Goal: Task Accomplishment & Management: Complete application form

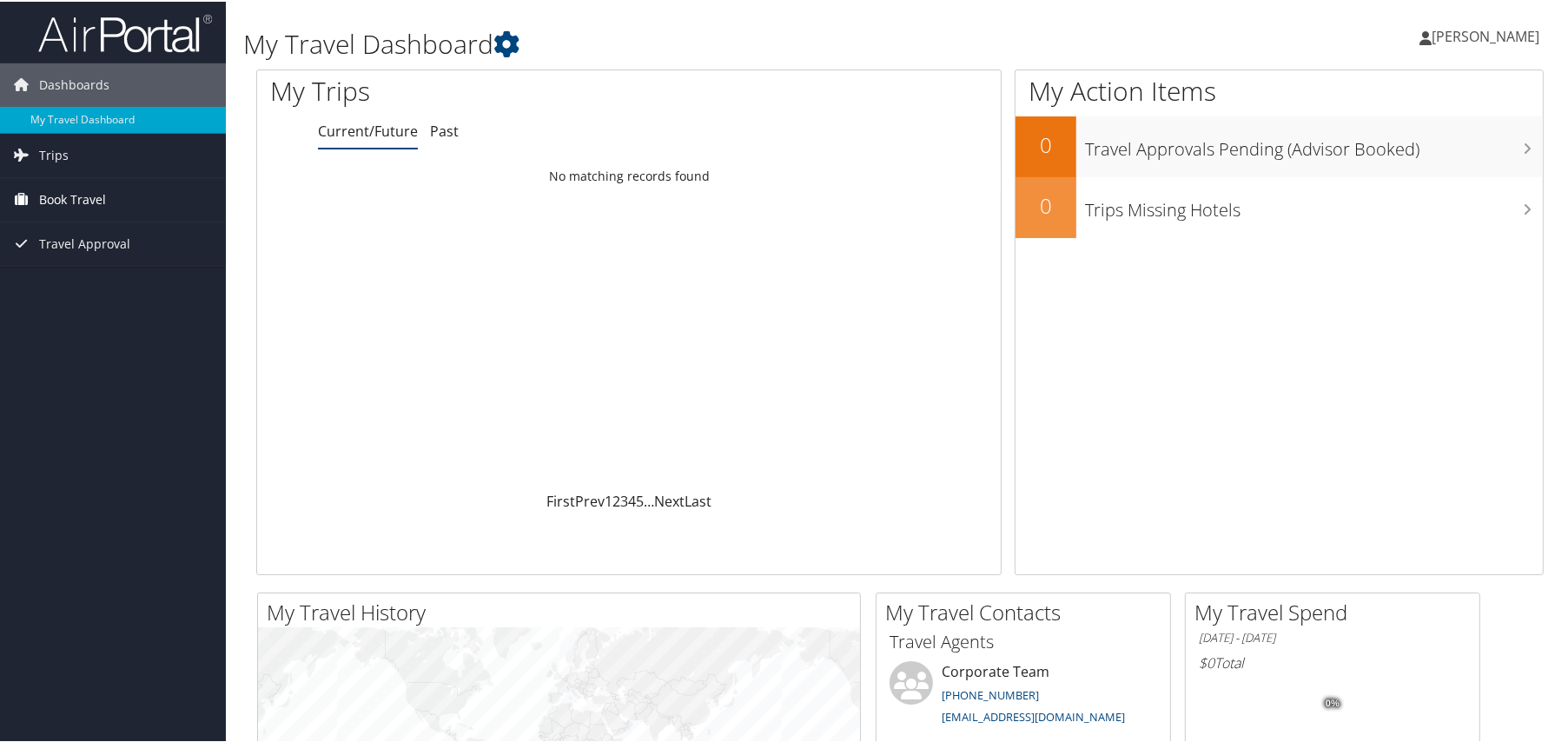
click at [31, 199] on icon at bounding box center [22, 197] width 26 height 26
click at [114, 247] on link "Approval Request (Beta)" at bounding box center [112, 259] width 225 height 26
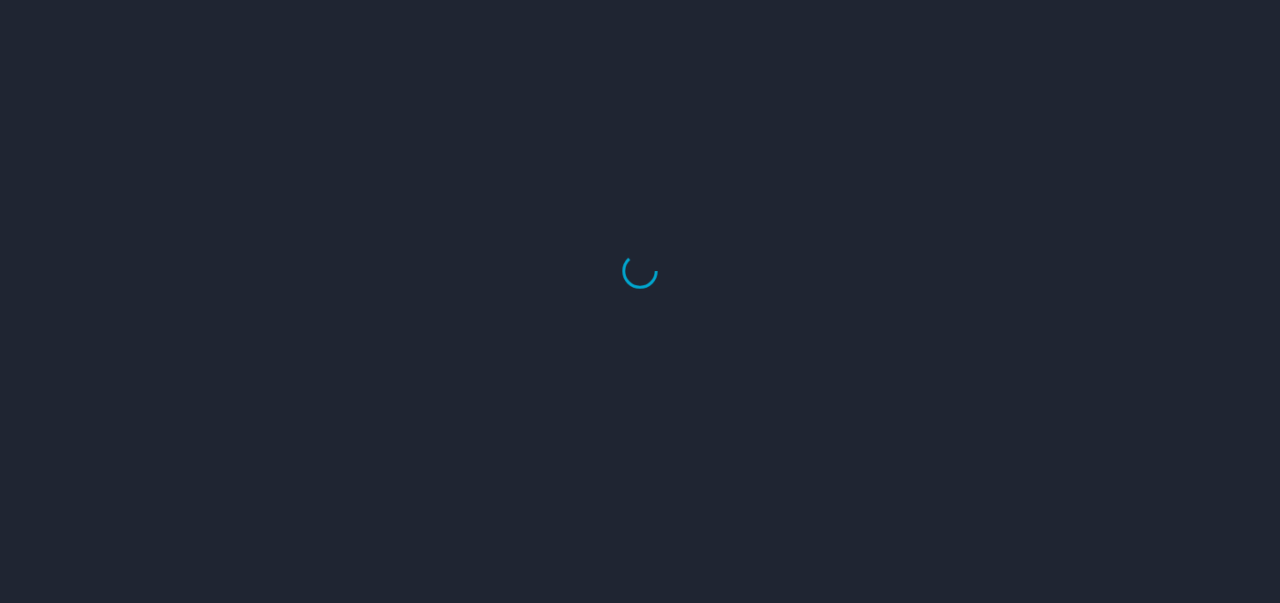
click at [81, 187] on div at bounding box center [640, 271] width 1280 height 663
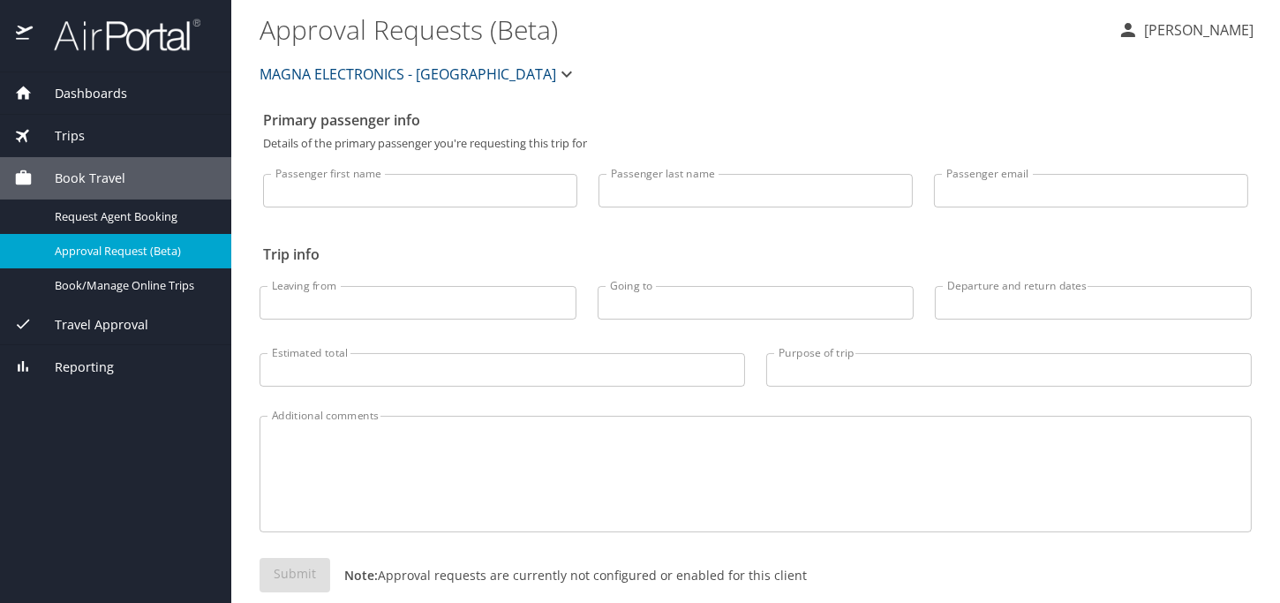
select select "US"
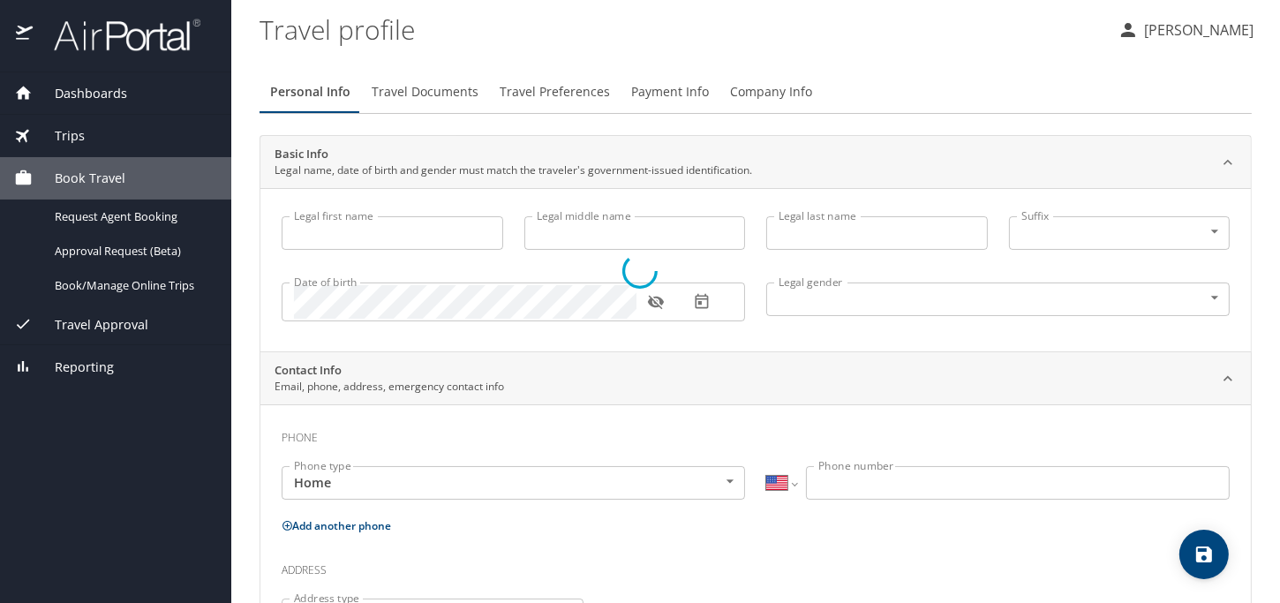
type input "Sachin"
type input "Sonar"
type input "[DEMOGRAPHIC_DATA]"
select select "US"
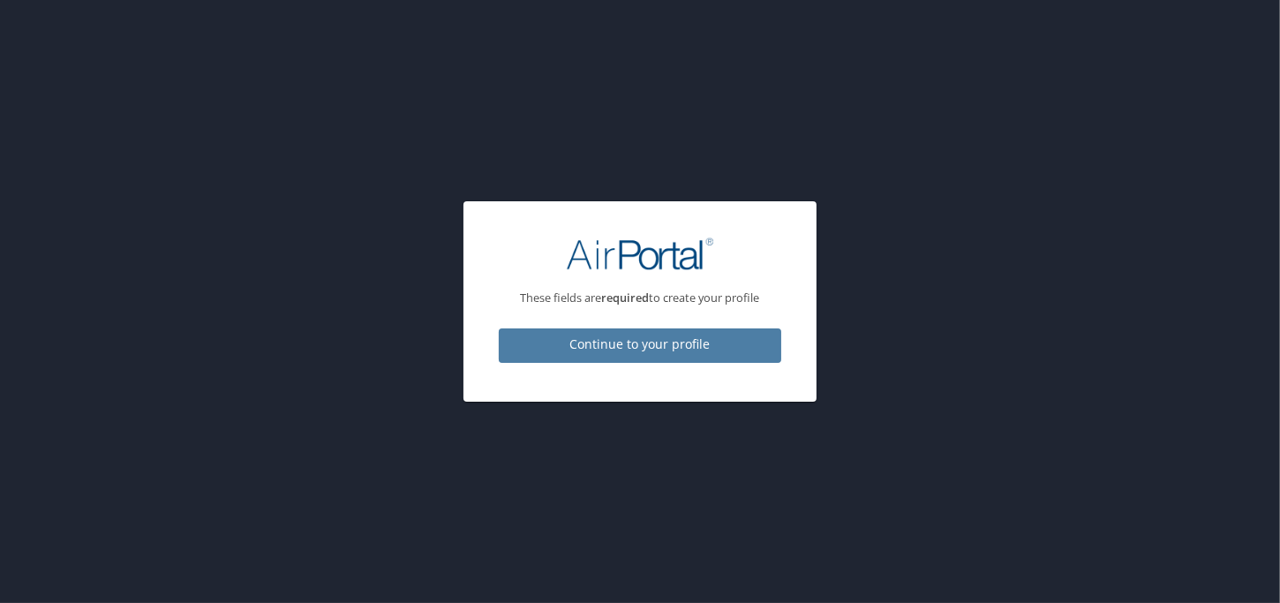
click at [629, 349] on span "Continue to your profile" at bounding box center [640, 345] width 254 height 22
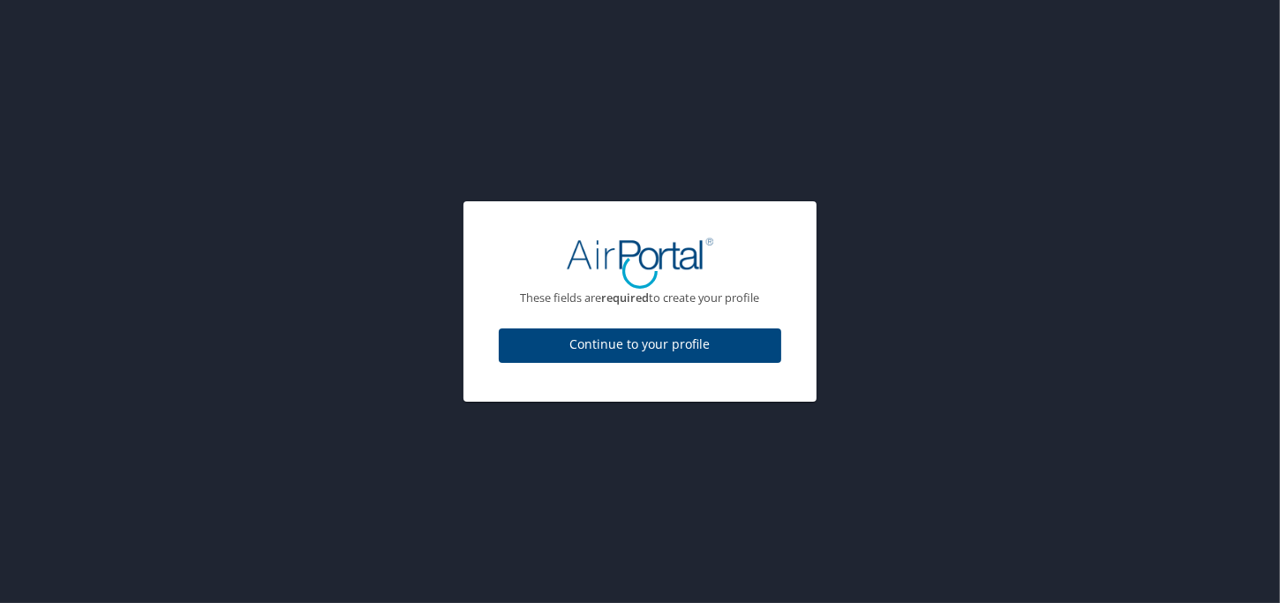
select select "US"
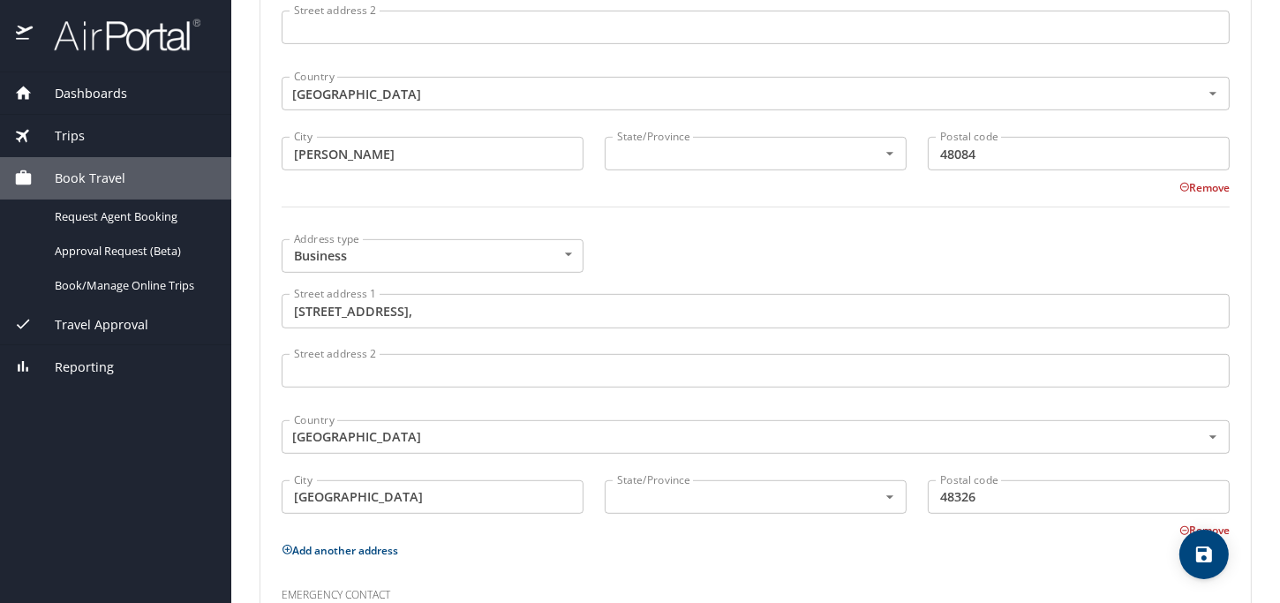
scroll to position [812, 0]
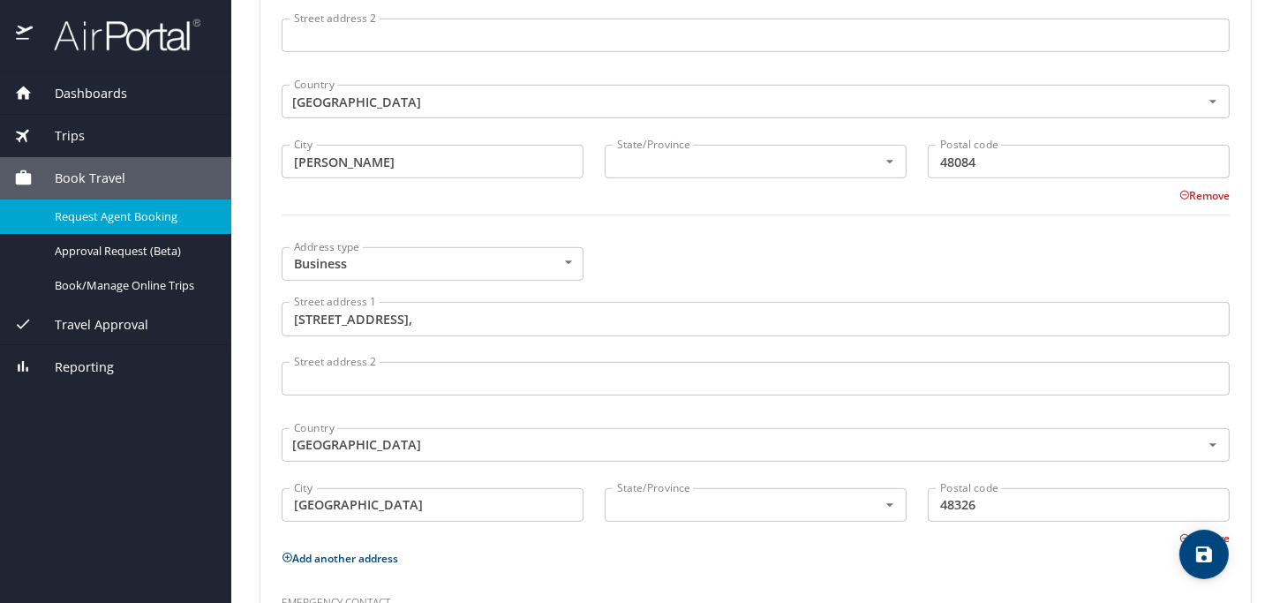
click at [111, 220] on span "Request Agent Booking" at bounding box center [132, 216] width 155 height 17
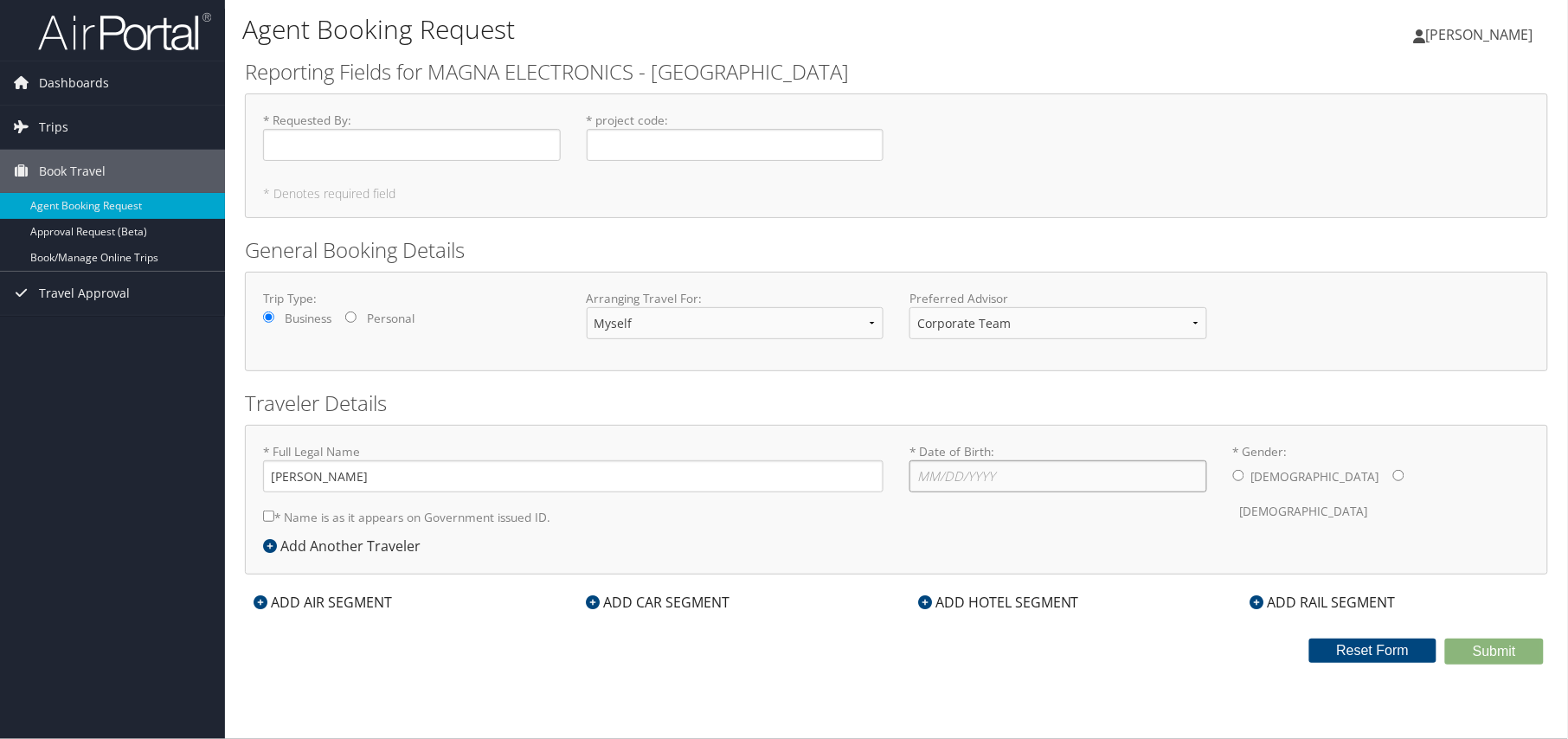
click at [942, 478] on input "* Date of Birth: Invalid Date" at bounding box center [1058, 475] width 298 height 32
